Goal: Information Seeking & Learning: Learn about a topic

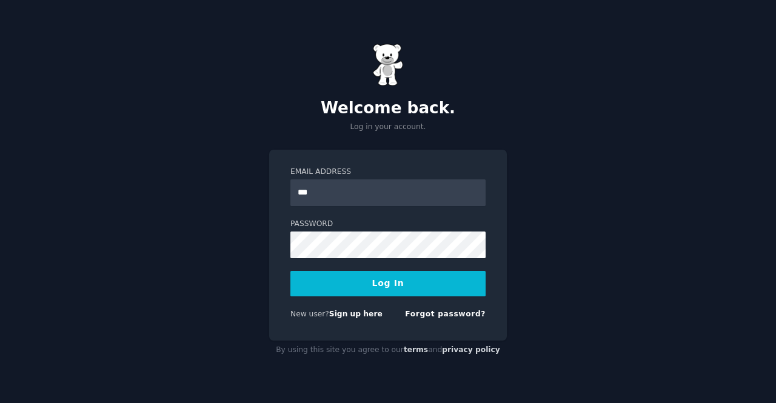
type input "**********"
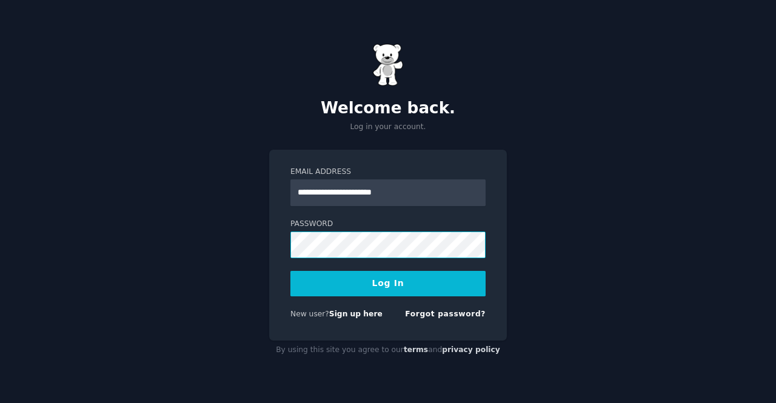
click at [290, 271] on button "Log In" at bounding box center [387, 283] width 195 height 25
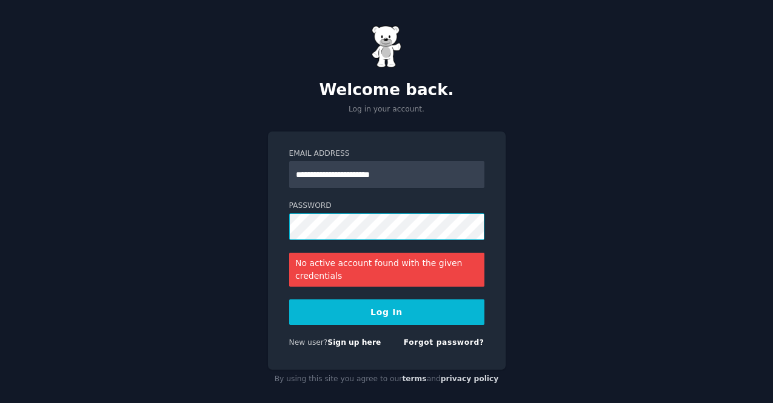
click at [289, 300] on button "Log In" at bounding box center [386, 312] width 195 height 25
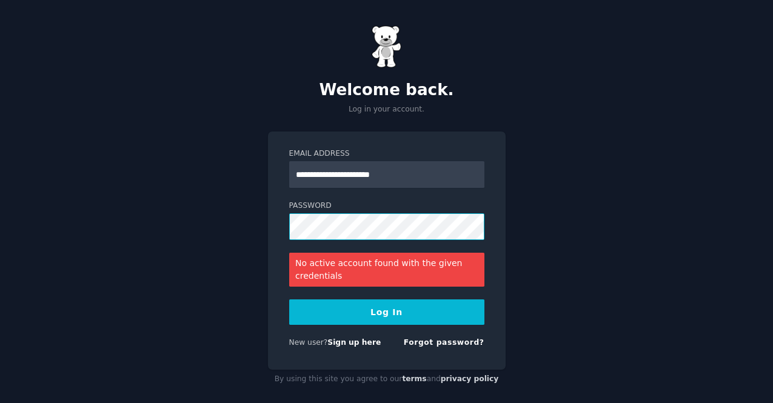
click at [289, 300] on button "Log In" at bounding box center [386, 312] width 195 height 25
click at [438, 343] on link "Forgot password?" at bounding box center [444, 342] width 81 height 8
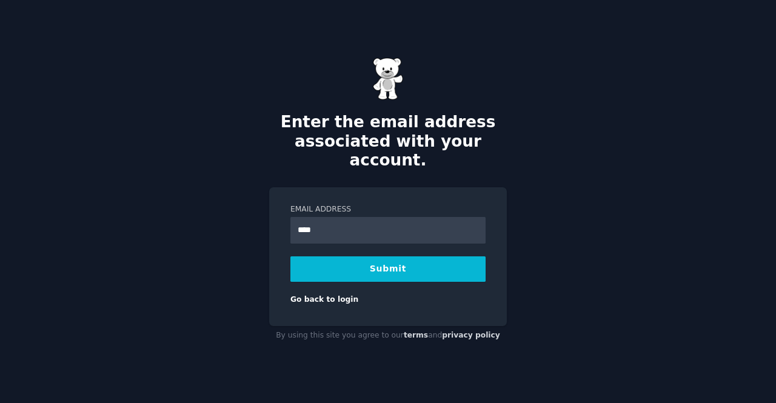
type input "**********"
click at [312, 256] on button "Submit" at bounding box center [387, 268] width 195 height 25
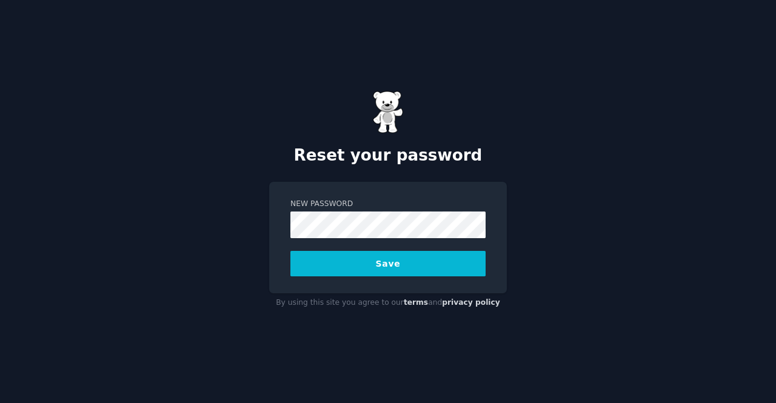
click at [290, 251] on button "Save" at bounding box center [387, 263] width 195 height 25
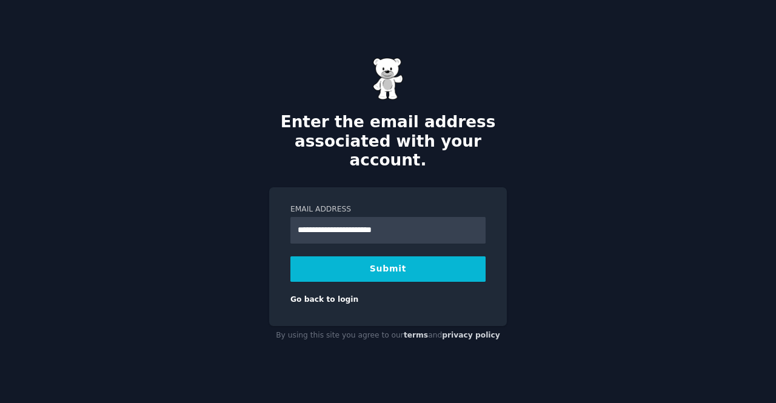
type input "**********"
click at [290, 256] on button "Submit" at bounding box center [387, 268] width 195 height 25
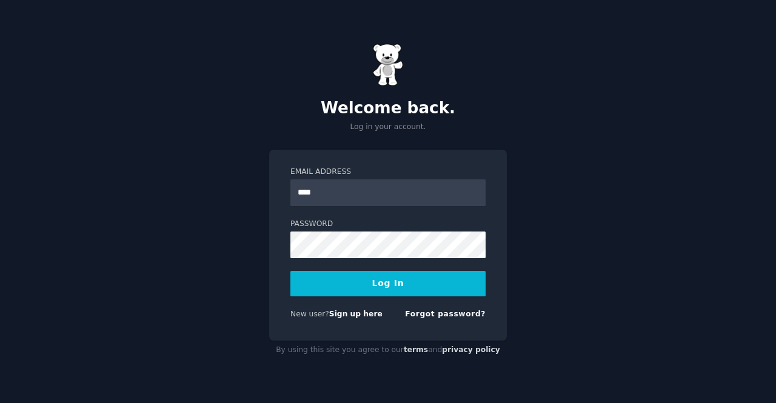
type input "**********"
click at [290, 271] on button "Log In" at bounding box center [387, 283] width 195 height 25
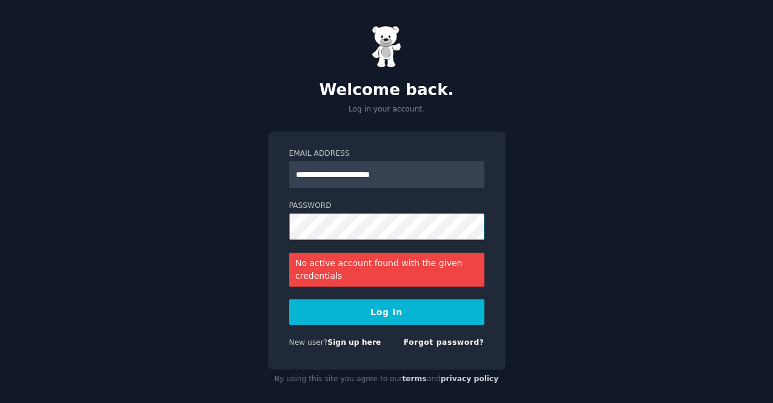
click at [289, 300] on button "Log In" at bounding box center [386, 312] width 195 height 25
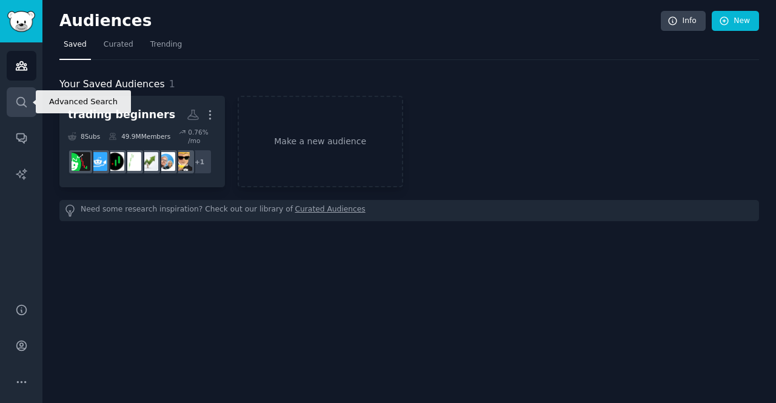
drag, startPoint x: 1, startPoint y: 108, endPoint x: 21, endPoint y: 94, distance: 23.9
click at [21, 94] on div "Audiences Search Conversations AI Reports" at bounding box center [21, 165] width 42 height 246
click at [21, 94] on link "Search" at bounding box center [22, 102] width 30 height 30
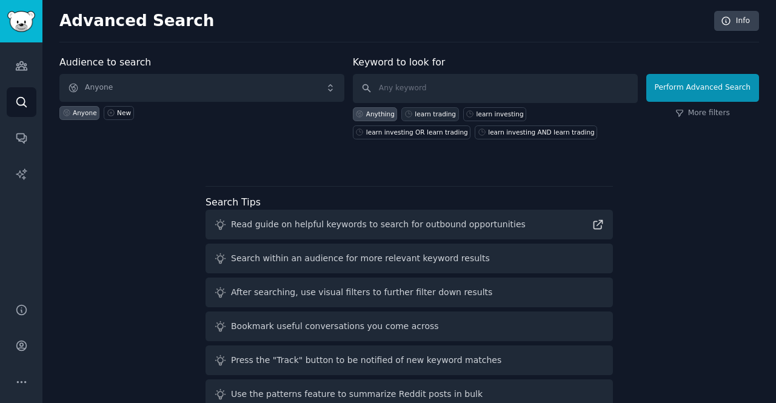
click at [436, 114] on div "learn trading" at bounding box center [435, 114] width 41 height 8
type input "learn trading"
click at [738, 90] on button "Perform Advanced Search" at bounding box center [702, 88] width 113 height 28
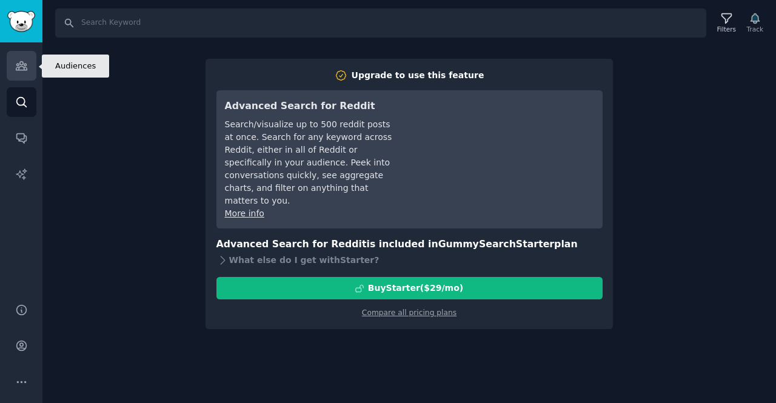
click at [23, 72] on icon "Sidebar" at bounding box center [21, 65] width 13 height 13
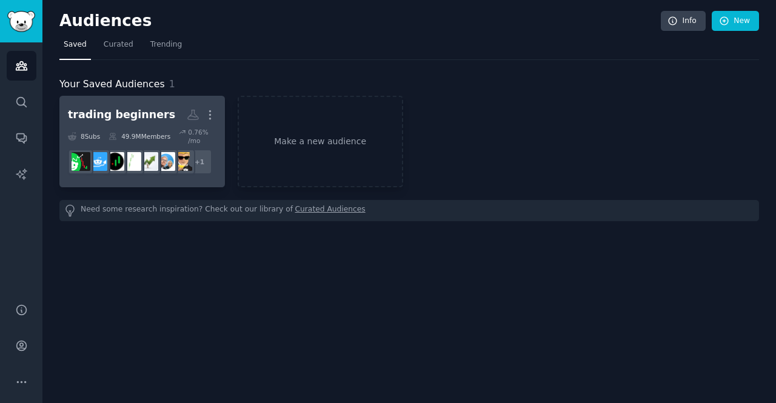
click at [129, 130] on div "49.9M Members" at bounding box center [140, 136] width 62 height 17
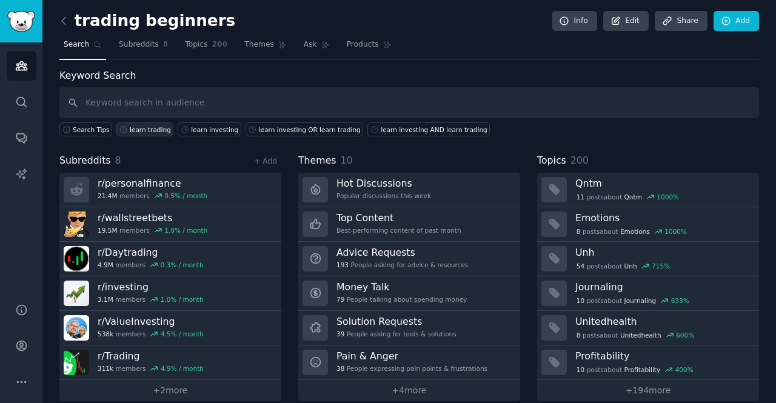
click at [147, 129] on div "learn trading" at bounding box center [150, 130] width 41 height 8
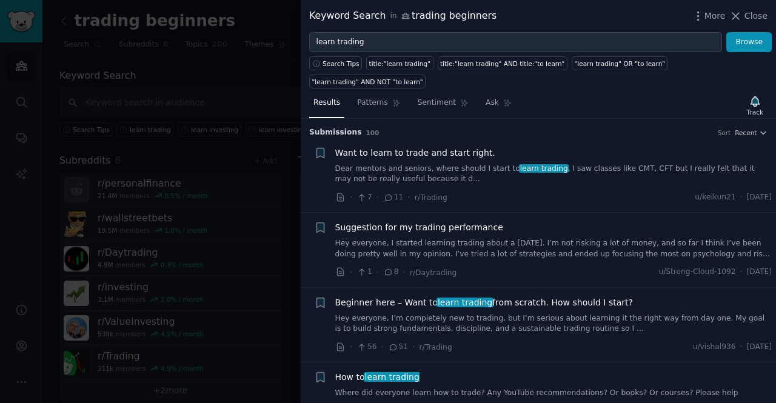
click at [519, 164] on span "learn trading" at bounding box center [544, 168] width 50 height 8
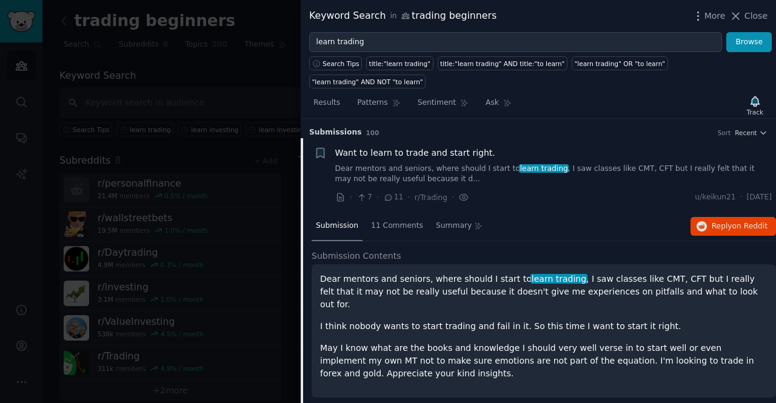
scroll to position [19, 0]
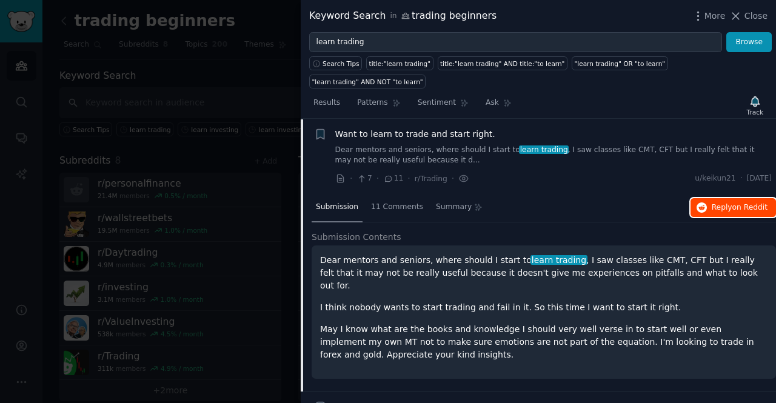
click at [709, 198] on button "Reply on Reddit" at bounding box center [733, 207] width 85 height 19
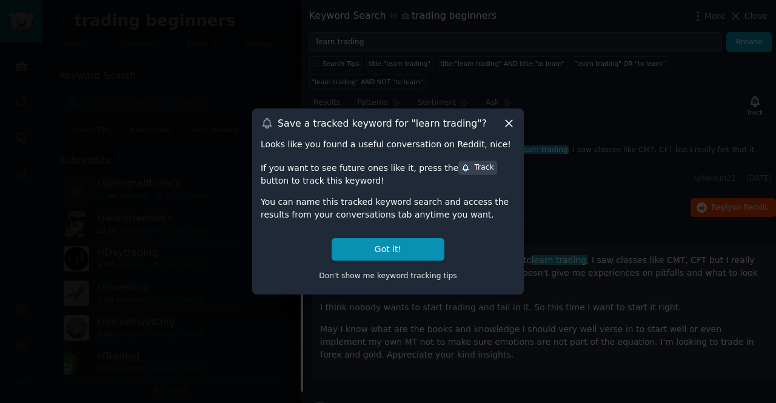
click at [506, 124] on icon at bounding box center [509, 123] width 13 height 13
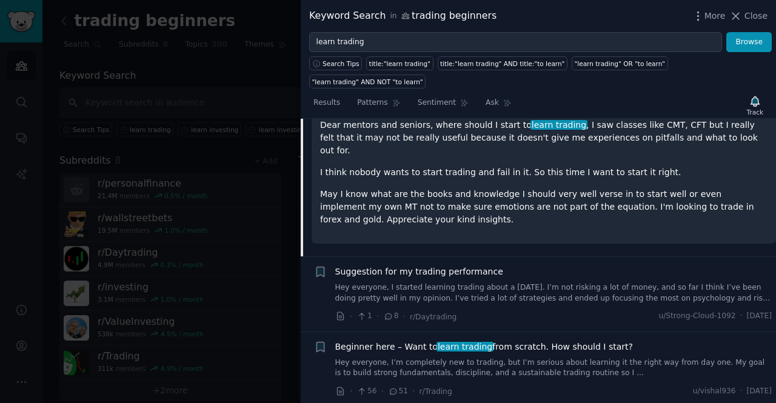
scroll to position [159, 0]
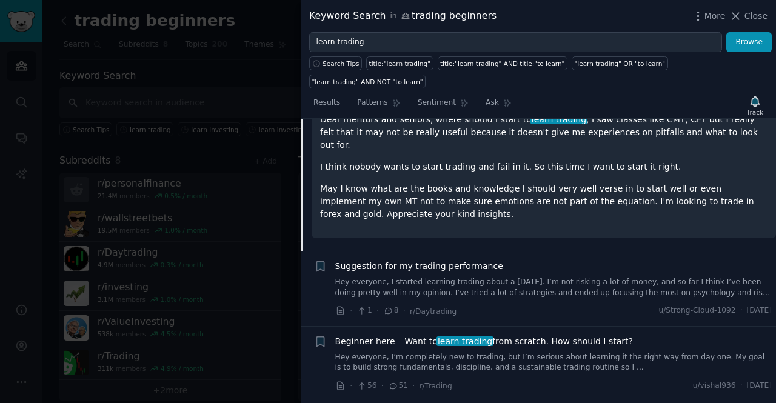
click at [493, 352] on link "Hey everyone, I’m completely new to trading, but I’m serious about learning it …" at bounding box center [553, 362] width 437 height 21
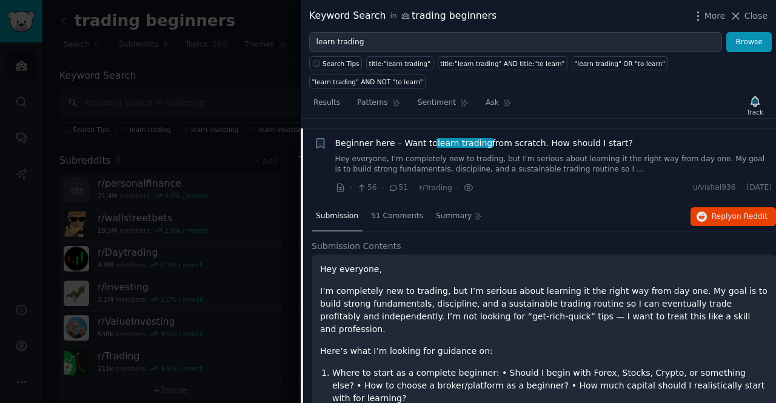
scroll to position [169, 0]
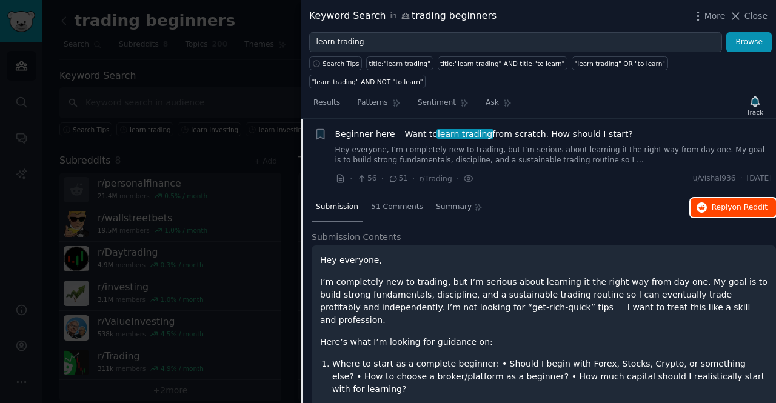
click at [745, 203] on span "on Reddit" at bounding box center [749, 207] width 35 height 8
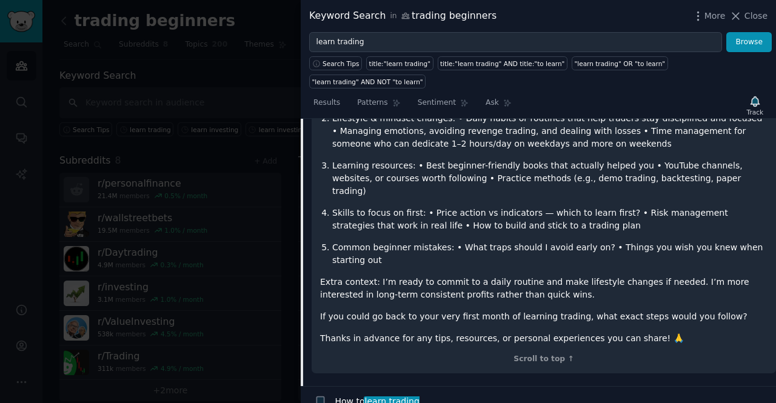
scroll to position [503, 0]
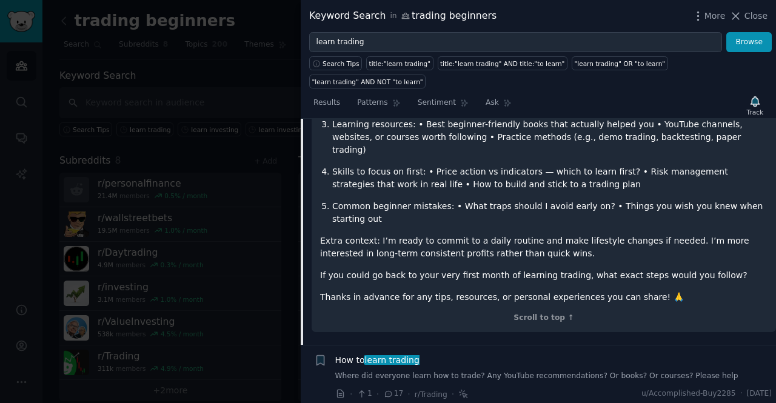
click at [537, 371] on link "Where did everyone learn how to trade? Any YouTube recommendations? Or books? O…" at bounding box center [553, 376] width 437 height 11
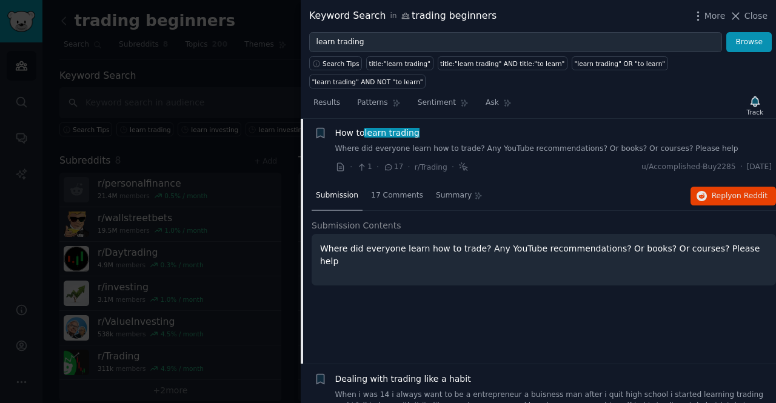
scroll to position [244, 0]
click at [742, 192] on span "on Reddit" at bounding box center [749, 196] width 35 height 8
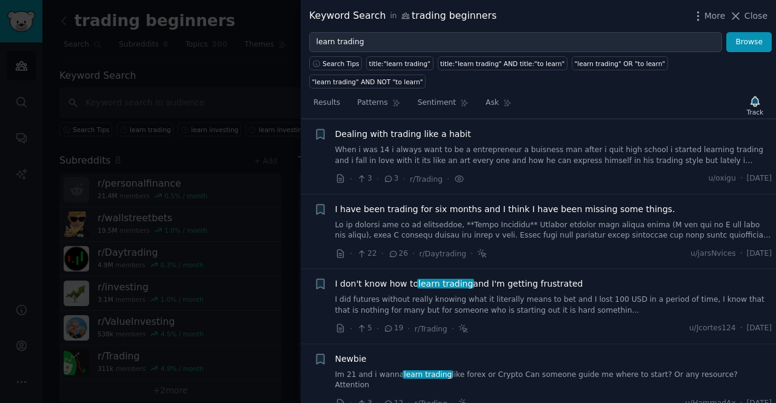
scroll to position [490, 0]
click at [528, 219] on link at bounding box center [553, 229] width 437 height 21
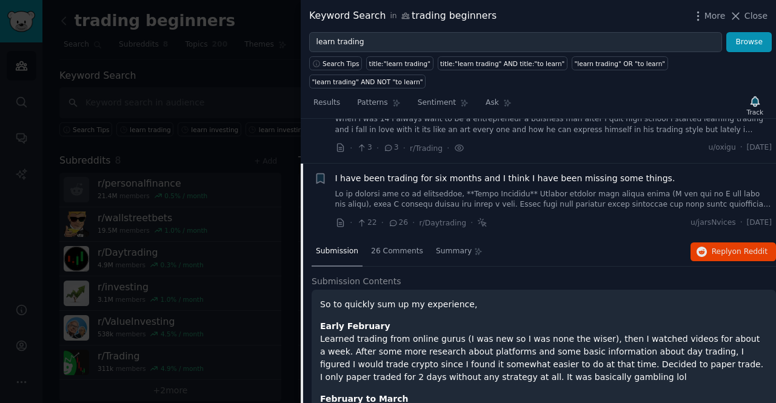
scroll to position [383, 0]
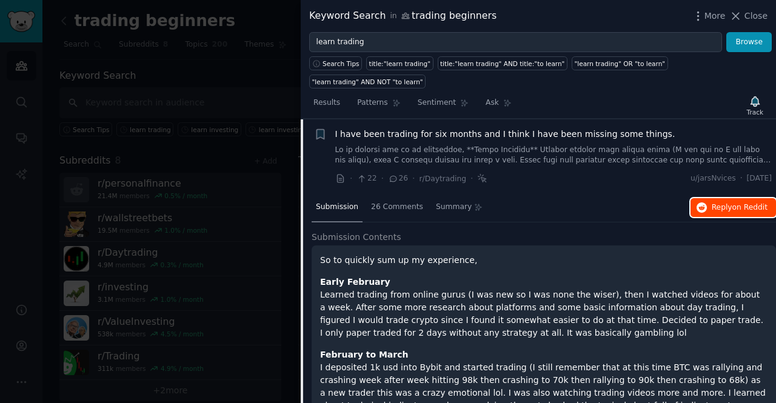
click at [725, 203] on span "Reply on Reddit" at bounding box center [740, 208] width 56 height 11
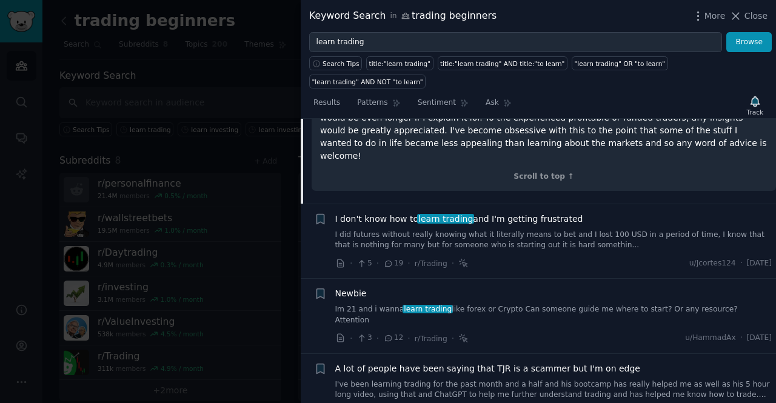
scroll to position [1311, 0]
click at [486, 304] on link "Im 21 and i wanna learn trading like forex or Crypto Can someone guide me where…" at bounding box center [553, 314] width 437 height 21
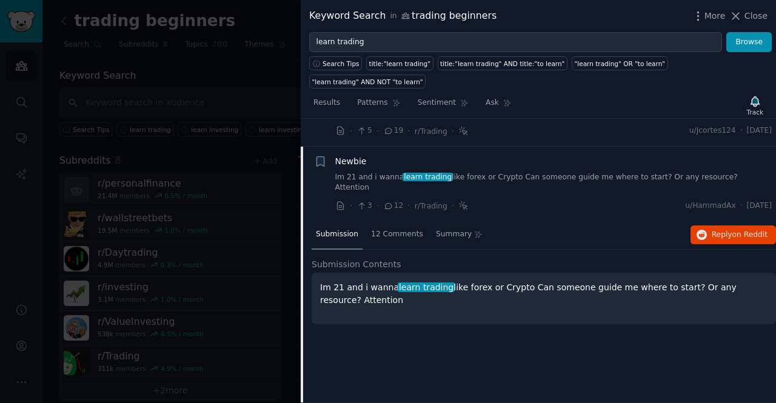
scroll to position [532, 0]
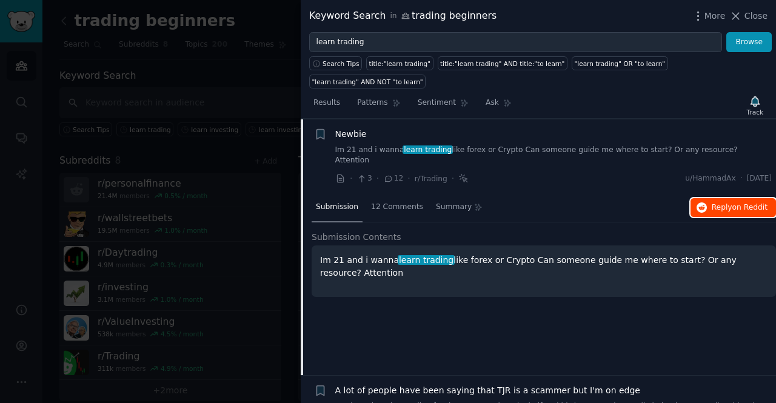
click at [712, 203] on span "Reply on Reddit" at bounding box center [740, 208] width 56 height 11
